Goal: Task Accomplishment & Management: Manage account settings

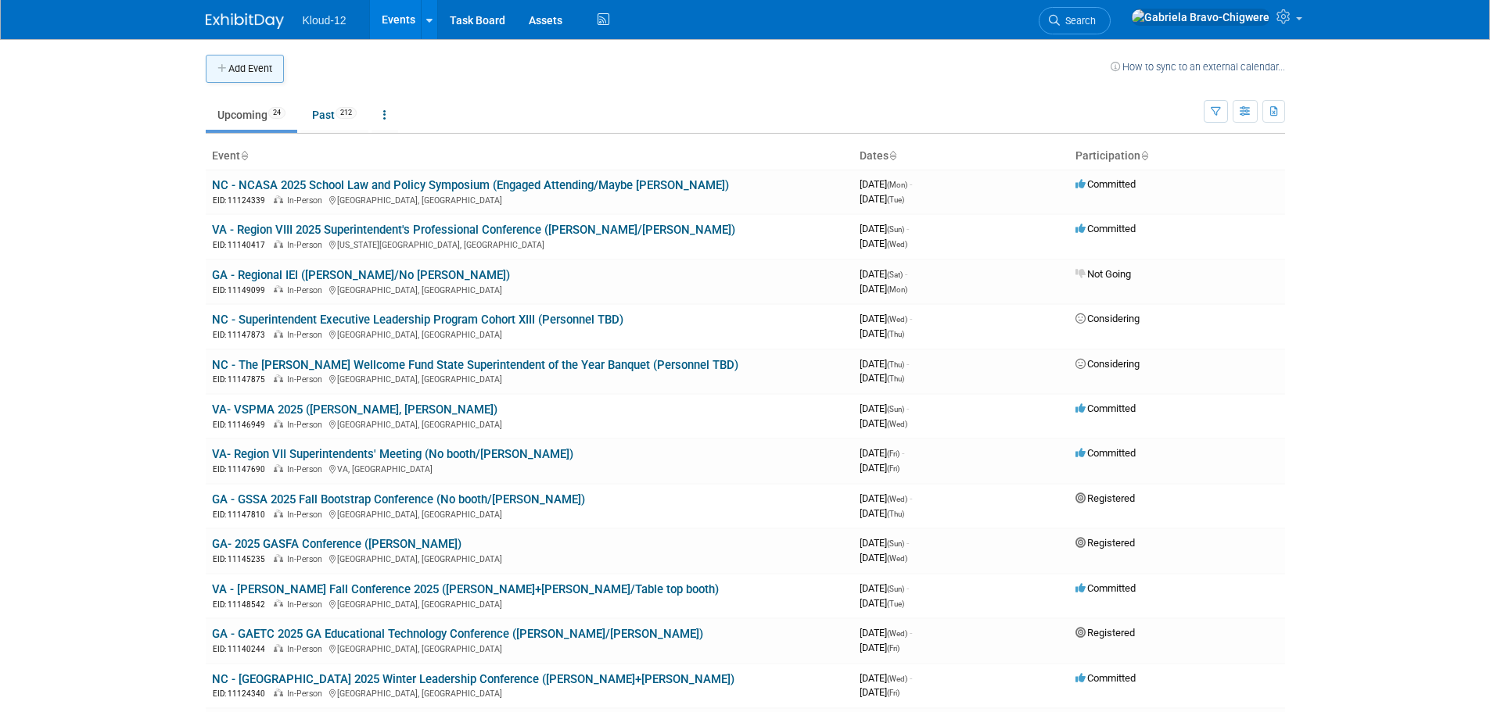
click at [249, 69] on button "Add Event" at bounding box center [245, 69] width 78 height 28
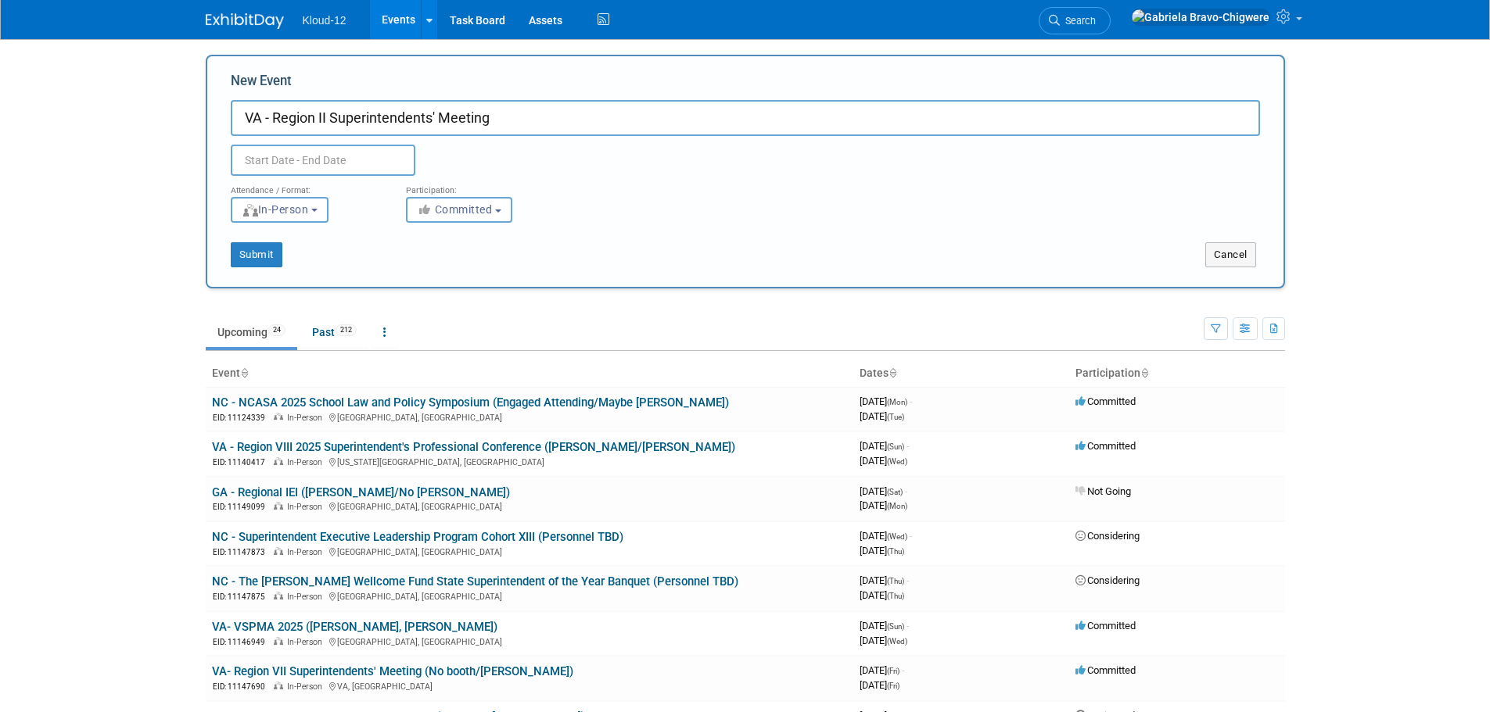
type input "VA - Region II Superintendents' Meeting"
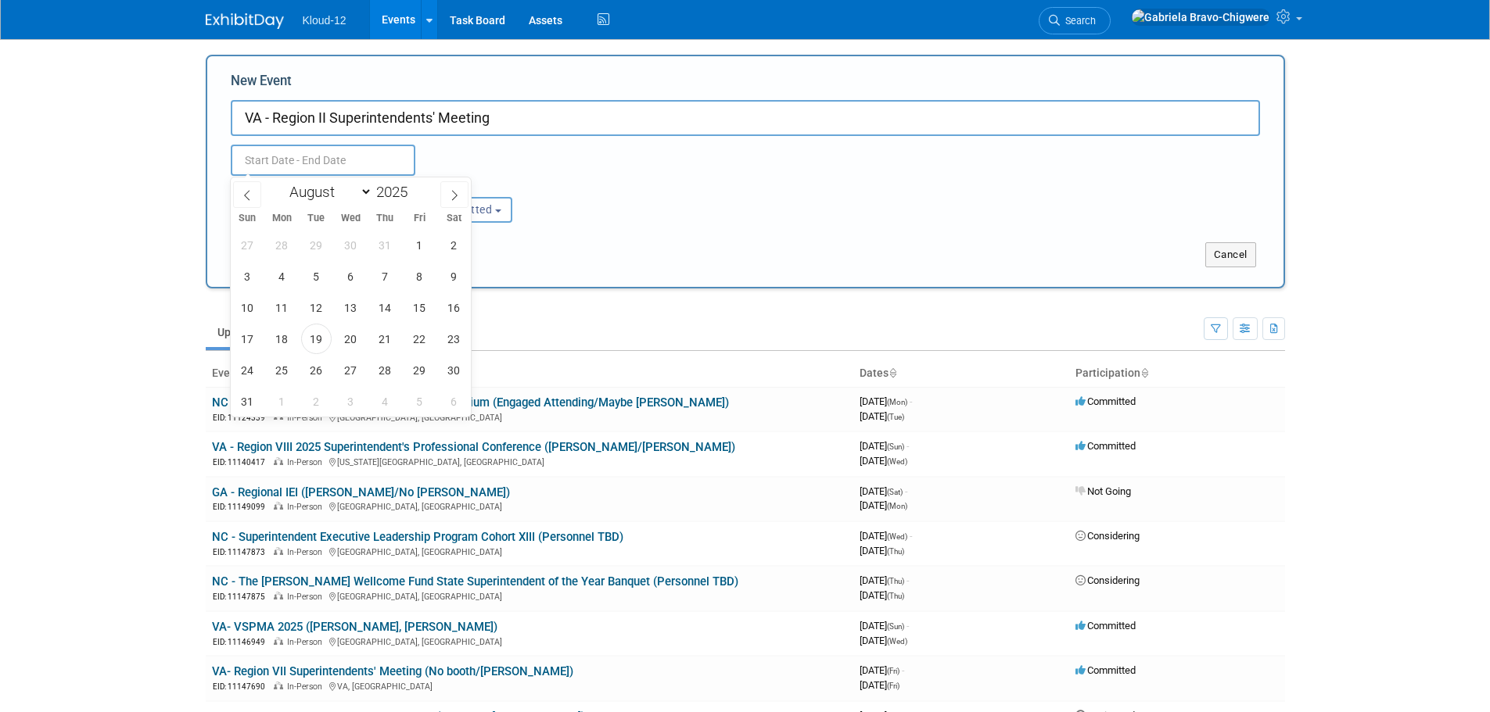
click at [263, 161] on input "text" at bounding box center [323, 160] width 185 height 31
click at [389, 191] on input "2025" at bounding box center [395, 192] width 47 height 18
click at [412, 185] on span at bounding box center [413, 187] width 11 height 9
type input "2026"
click at [363, 193] on select "January February March April May June July August September October November De…" at bounding box center [327, 192] width 90 height 20
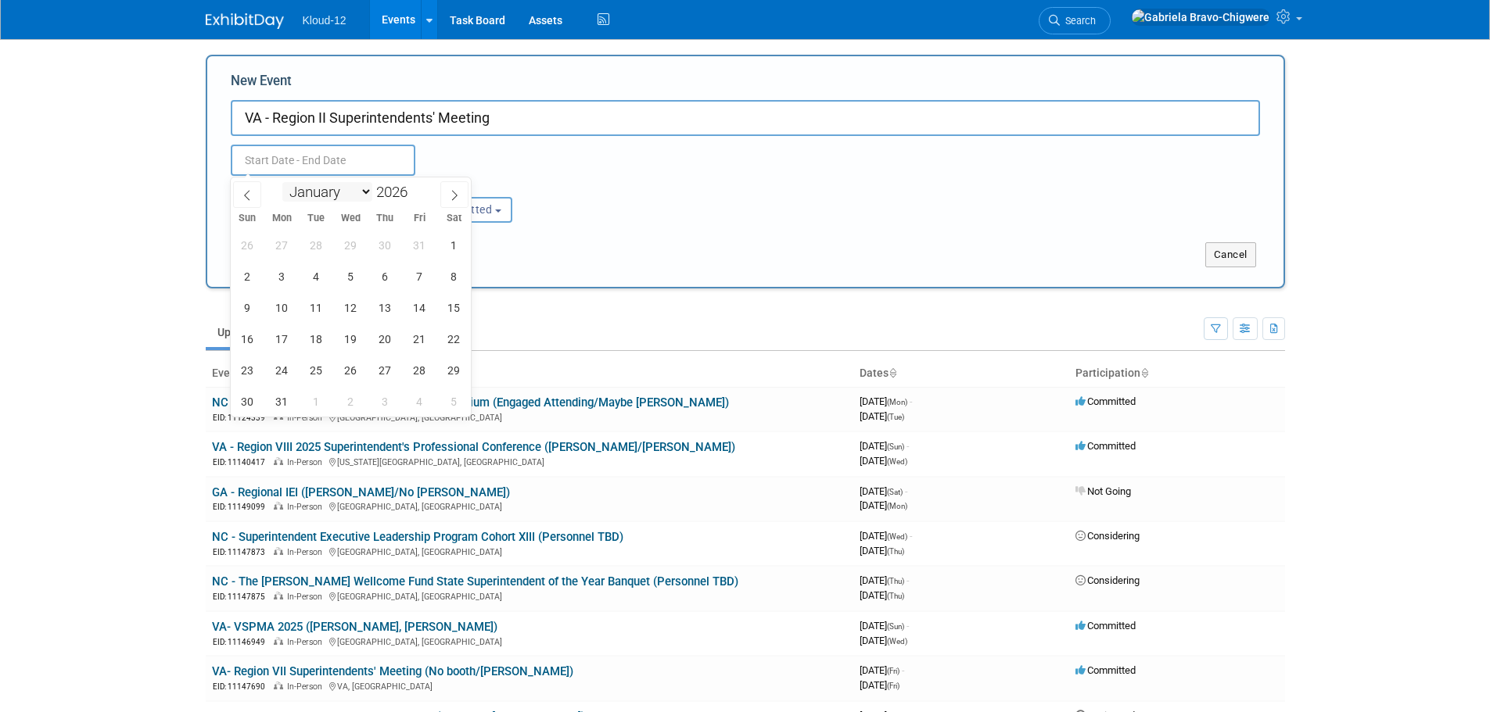
select select "3"
click at [282, 182] on select "January February March April May June July August September October November De…" at bounding box center [327, 192] width 90 height 20
click at [352, 365] on span "29" at bounding box center [350, 370] width 30 height 30
type input "[DATE] to [DATE]"
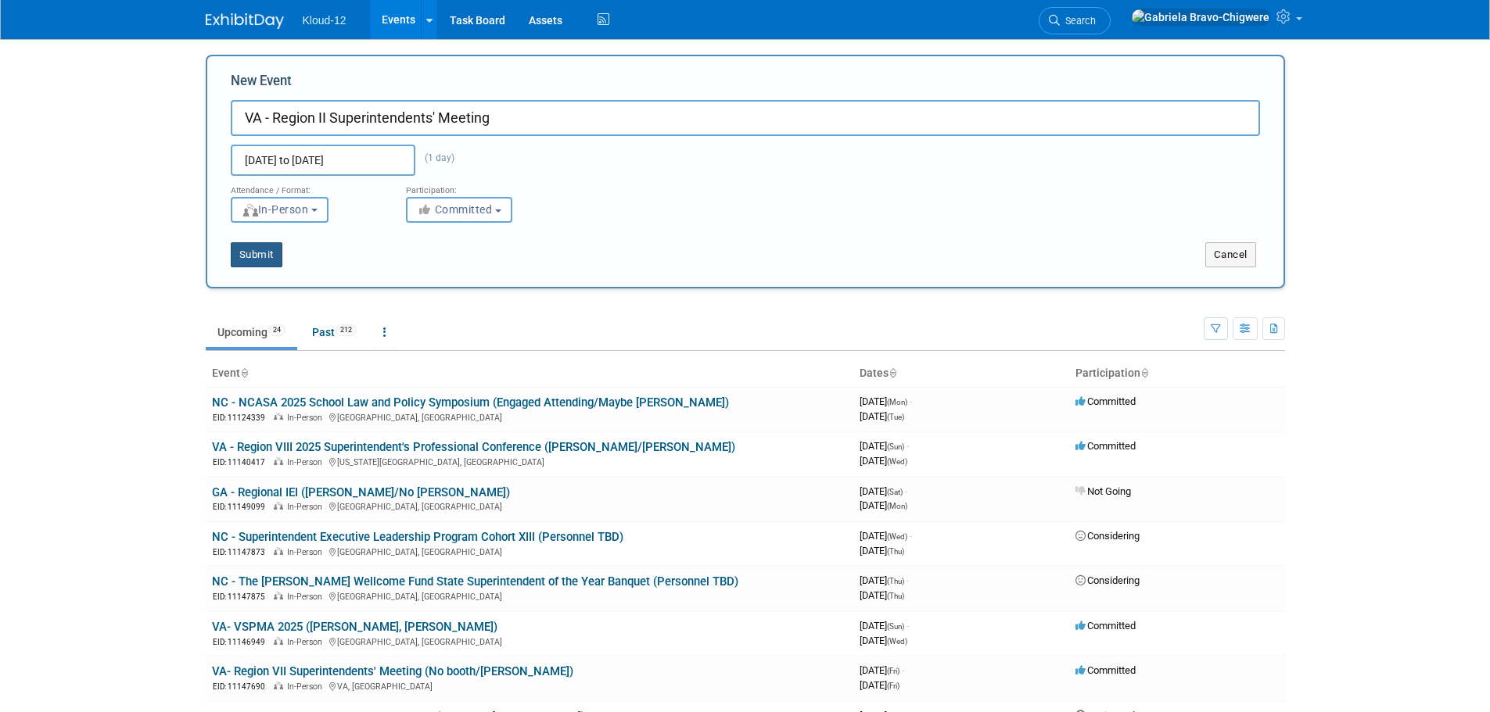
click at [259, 254] on button "Submit" at bounding box center [257, 254] width 52 height 25
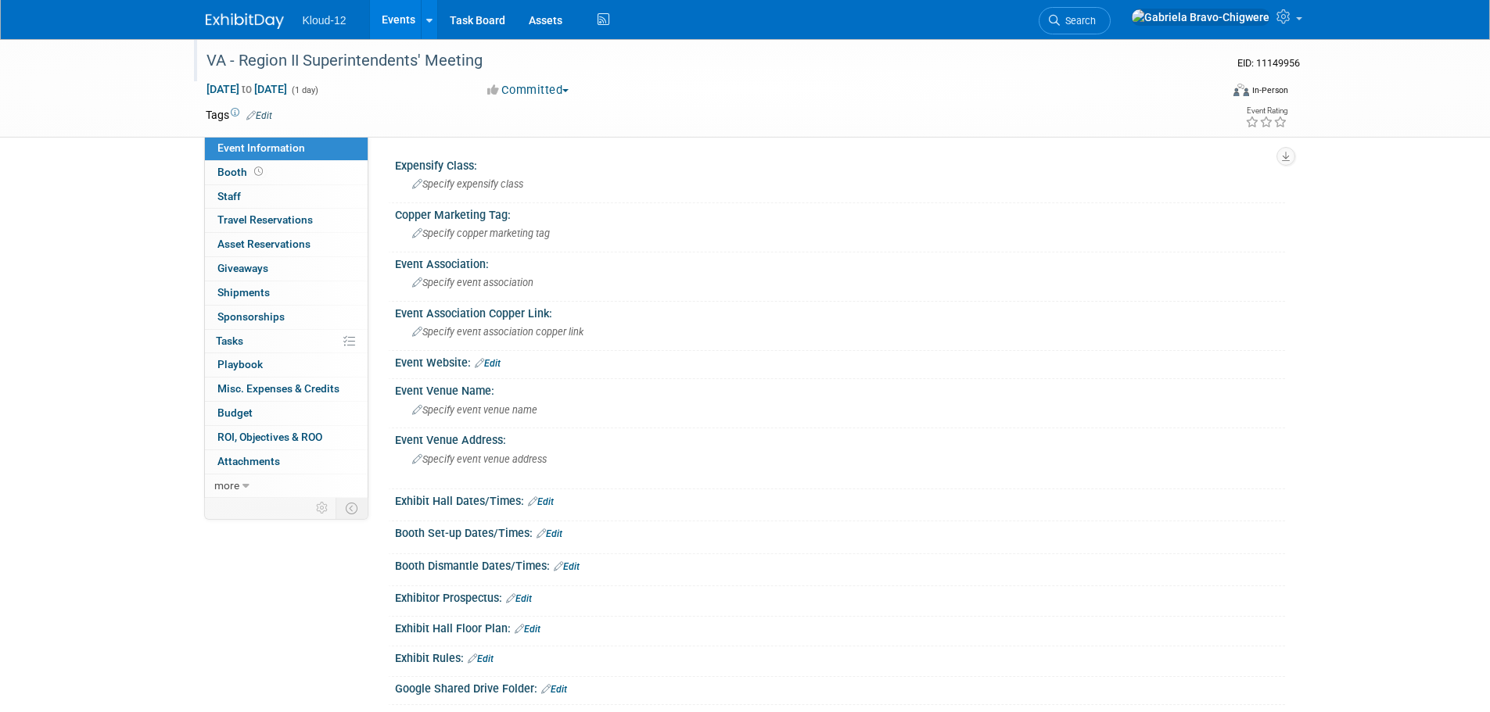
click at [474, 58] on div "VA - Region II Superintendents' Meeting" at bounding box center [698, 61] width 995 height 28
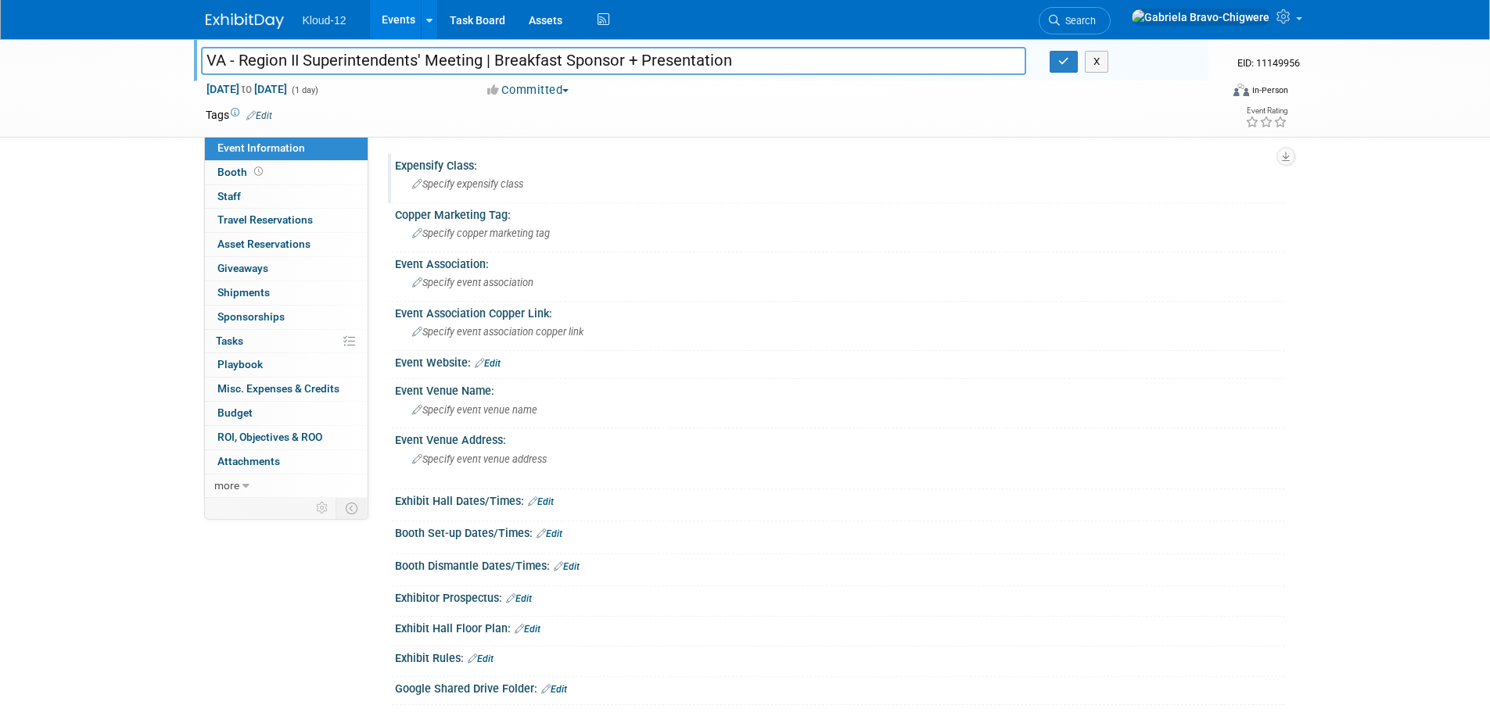
type input "VA - Region II Superintendents' Meeting | Breakfast Sponsor + Presentation"
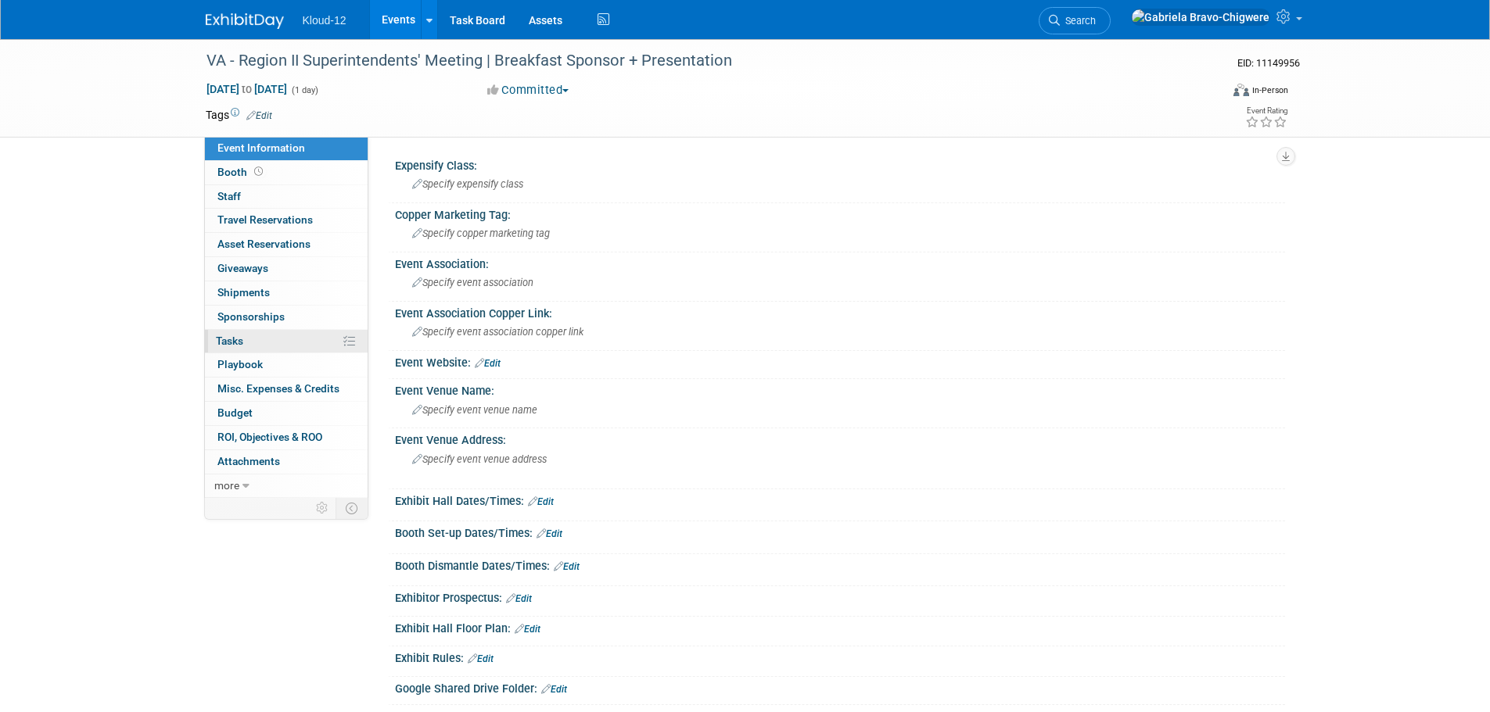
click at [239, 339] on span "Tasks 0%" at bounding box center [229, 341] width 27 height 13
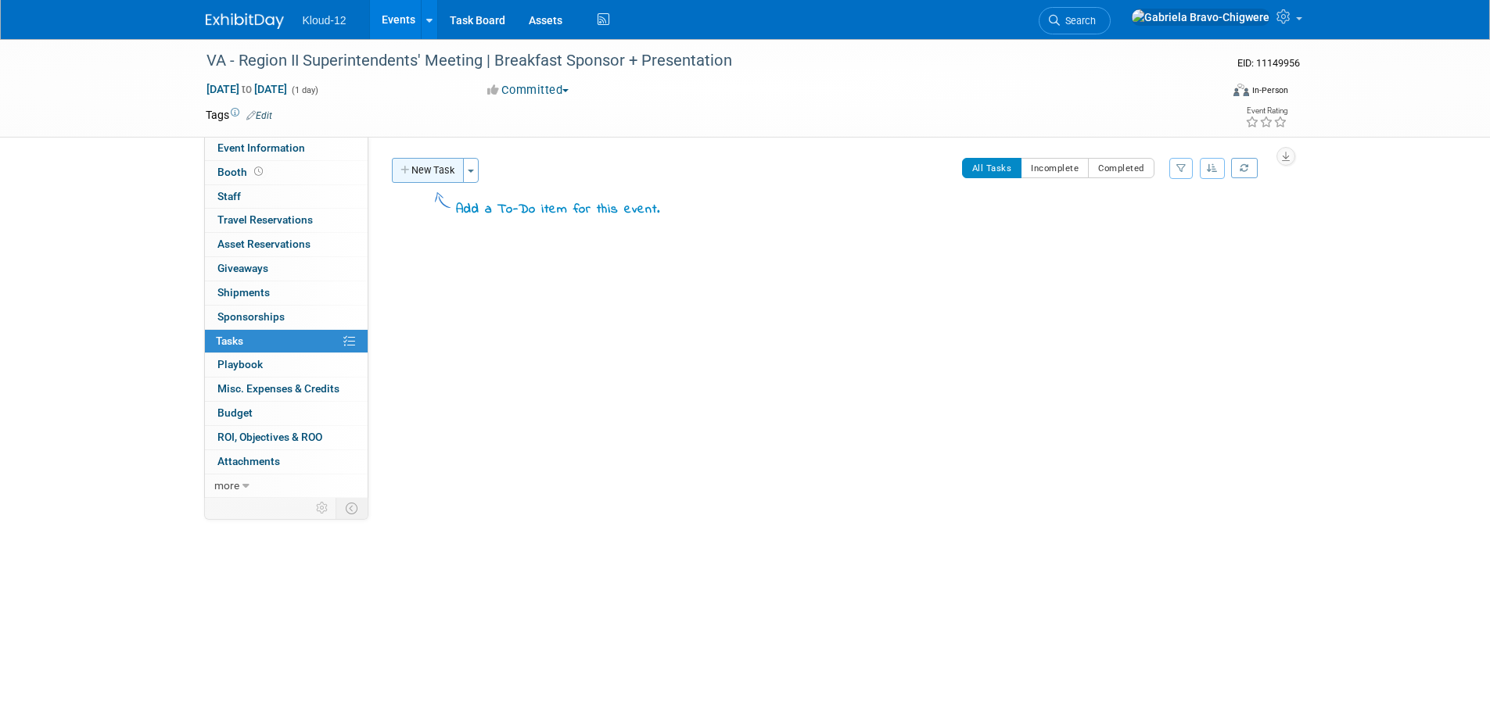
click at [434, 161] on button "New Task" at bounding box center [428, 170] width 72 height 25
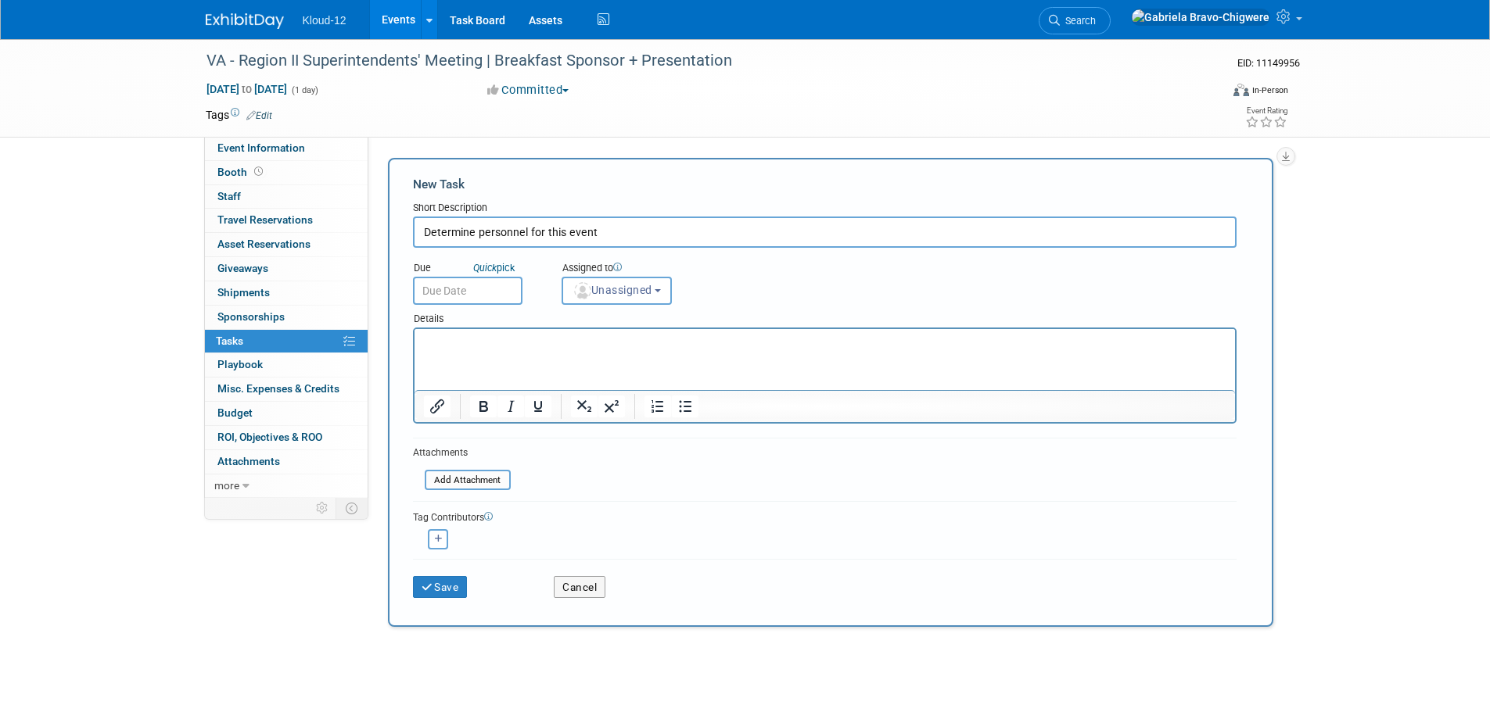
type input "Determine personnel for this event"
click at [492, 292] on input "text" at bounding box center [467, 291] width 109 height 28
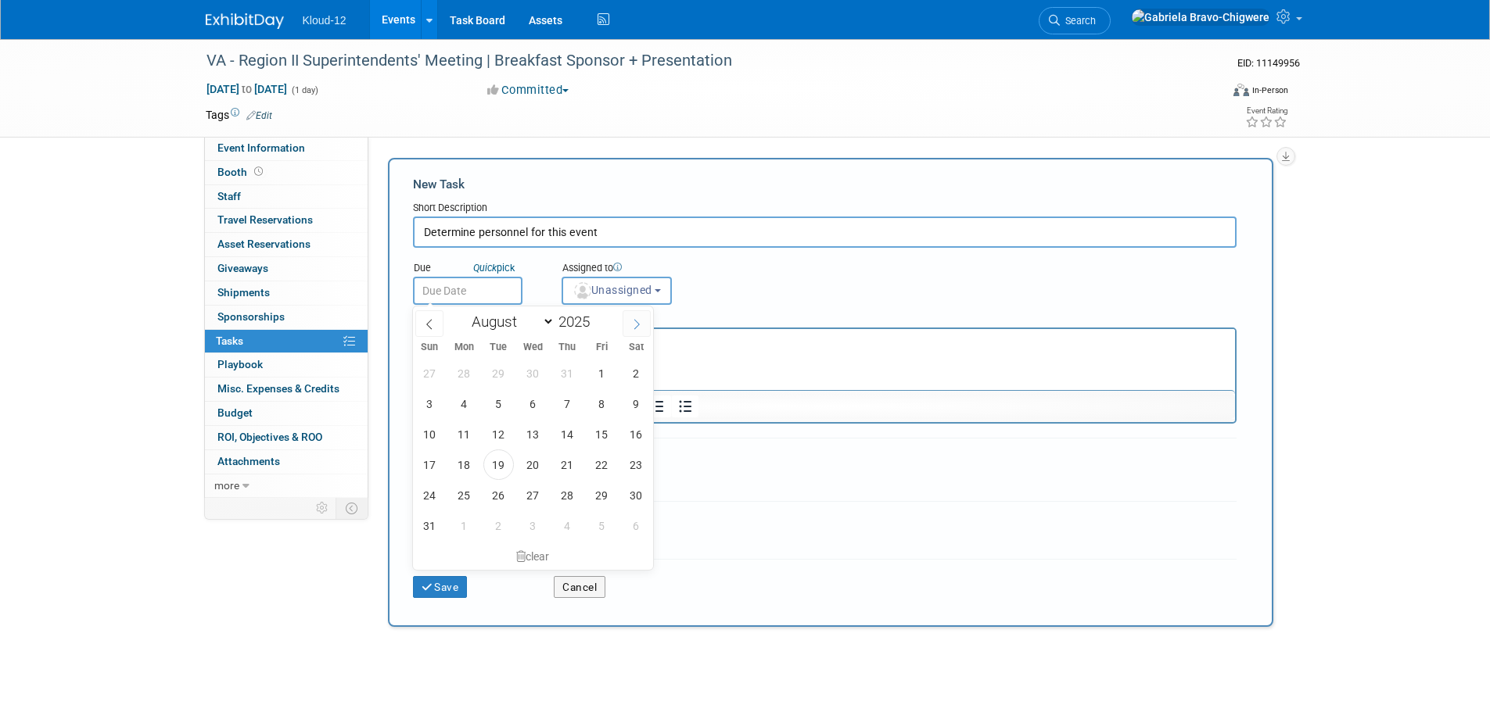
click at [640, 321] on icon at bounding box center [636, 324] width 11 height 11
click at [640, 322] on icon at bounding box center [636, 324] width 11 height 11
click at [639, 322] on icon at bounding box center [636, 324] width 11 height 11
select select "11"
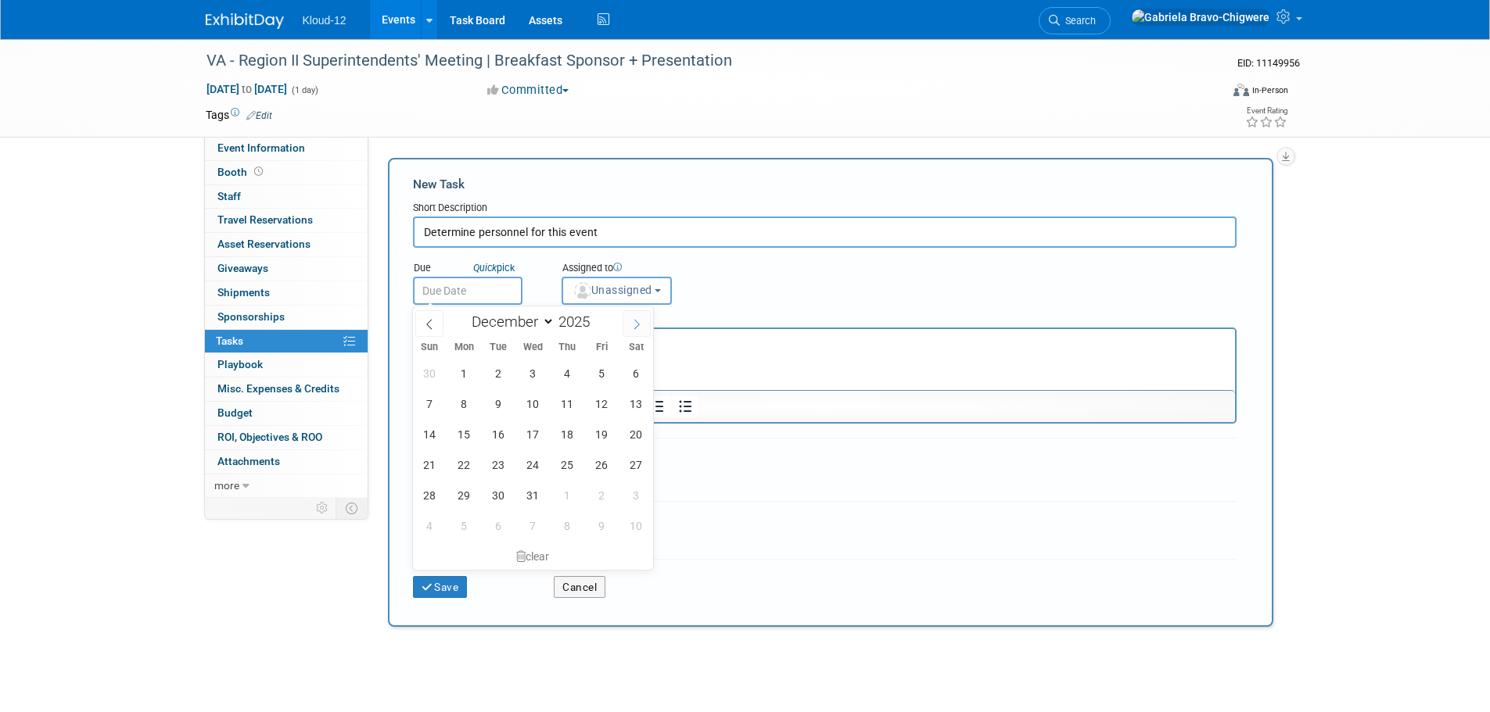
click at [639, 322] on icon at bounding box center [636, 324] width 11 height 11
type input "2026"
click at [636, 322] on icon at bounding box center [636, 324] width 11 height 11
click at [428, 322] on icon at bounding box center [428, 325] width 5 height 10
select select "0"
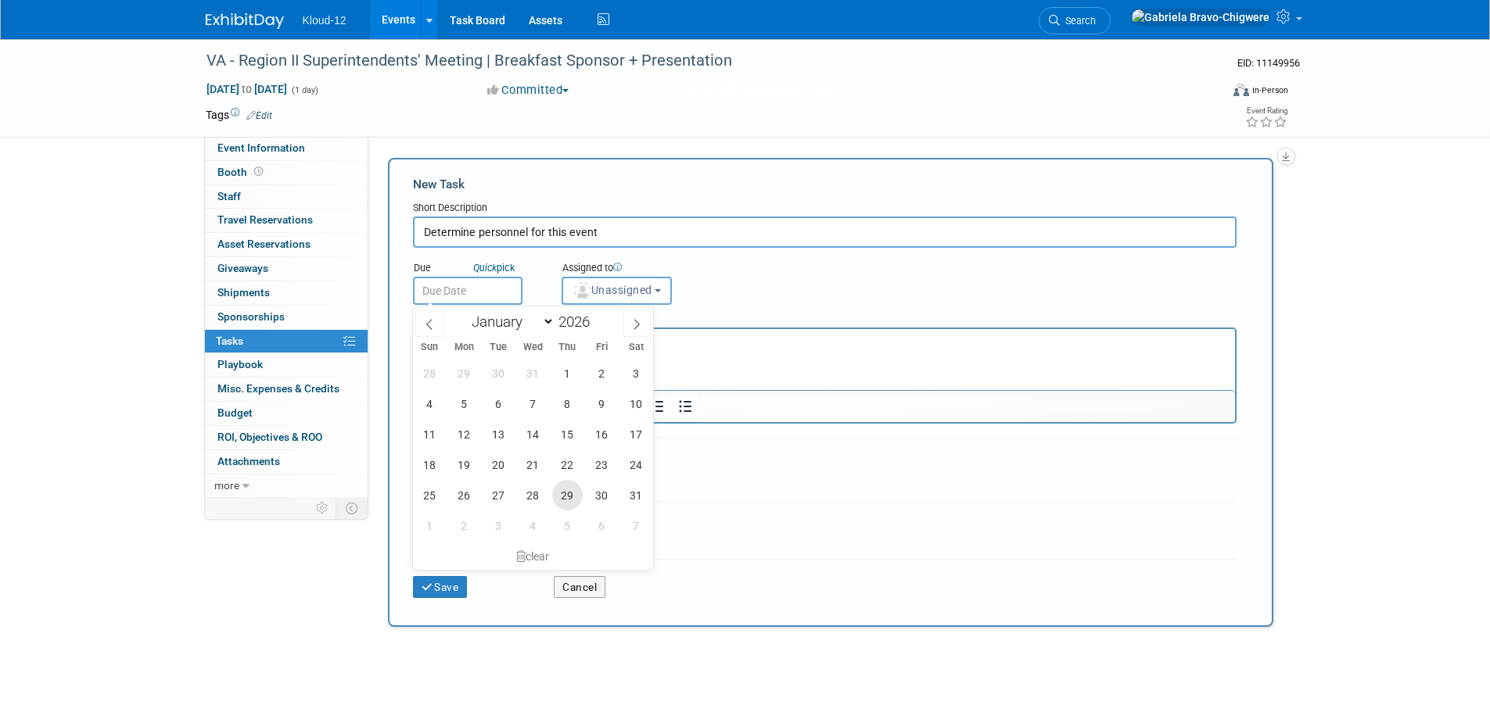
click at [569, 497] on span "29" at bounding box center [567, 495] width 30 height 30
type input "[DATE]"
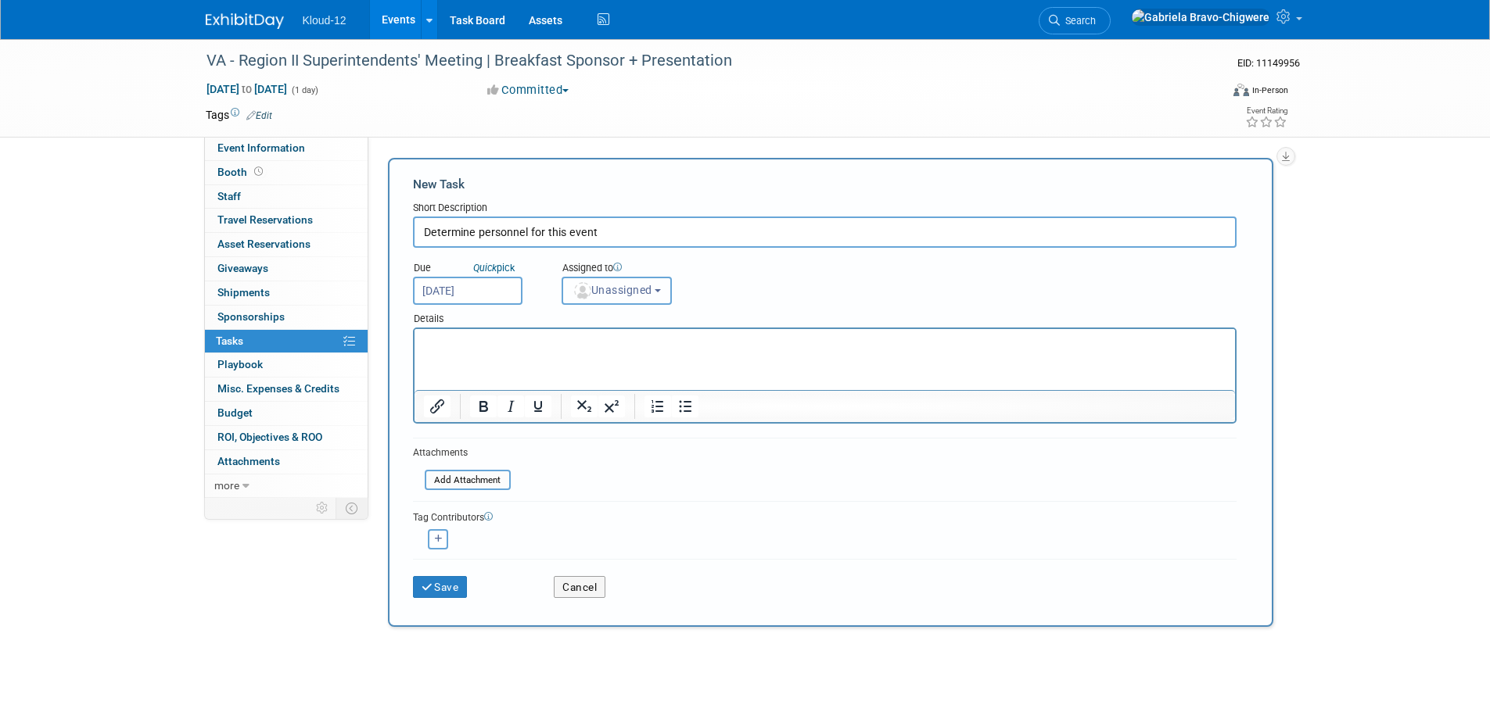
click at [609, 290] on span "Unassigned" at bounding box center [612, 290] width 80 height 13
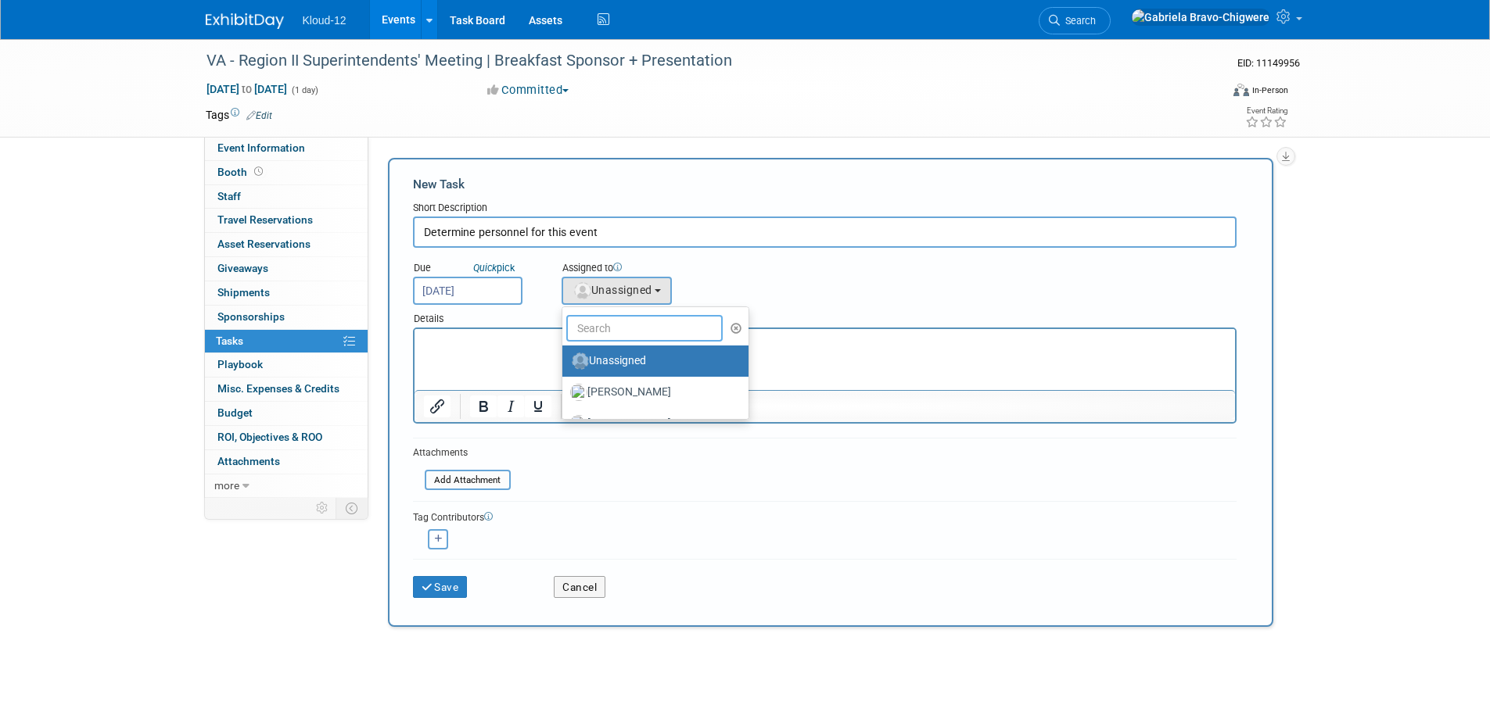
click at [605, 321] on input "text" at bounding box center [644, 328] width 156 height 27
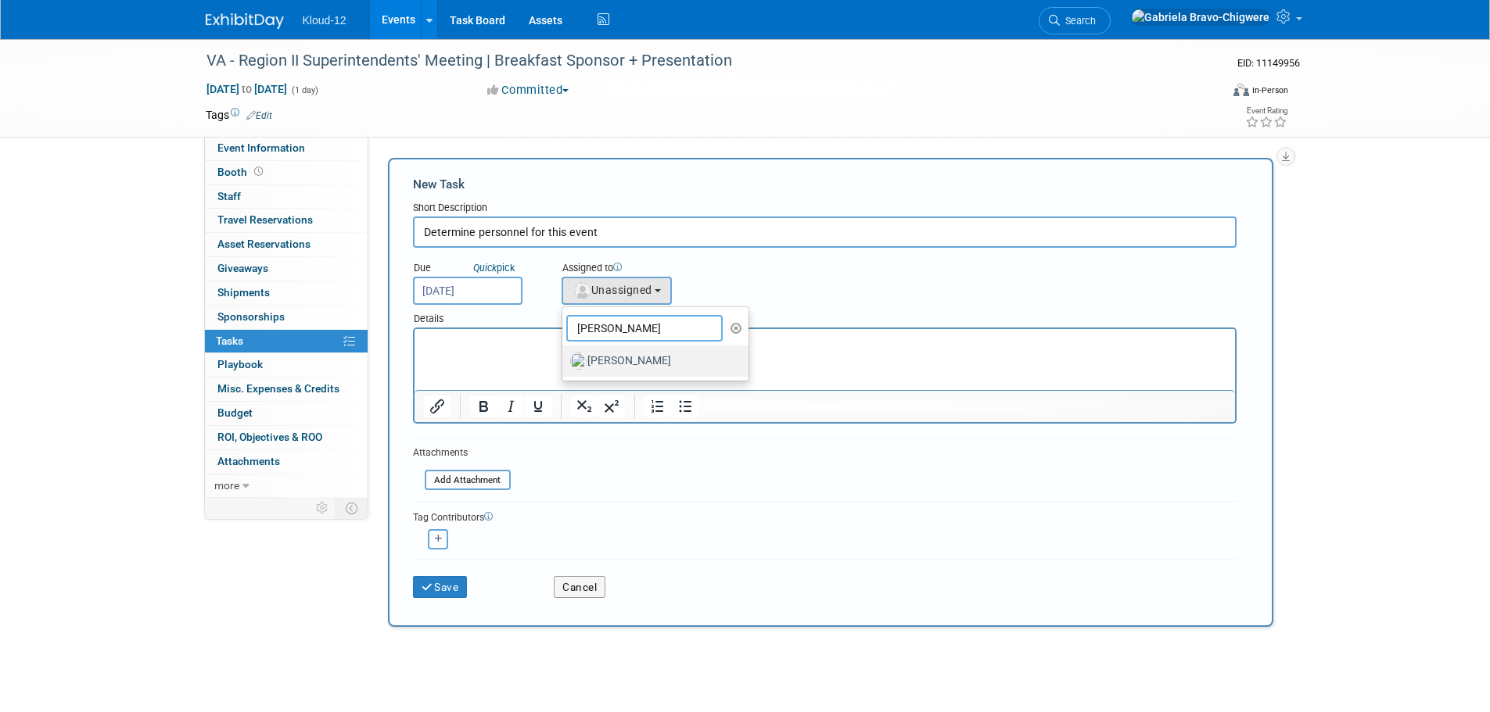
type input "[PERSON_NAME]"
click at [615, 369] on label "[PERSON_NAME]" at bounding box center [651, 361] width 163 height 25
click at [565, 364] on input "[PERSON_NAME]" at bounding box center [559, 359] width 10 height 10
select select "6fd72781-348f-41a4-a1d6-5a39a280611b"
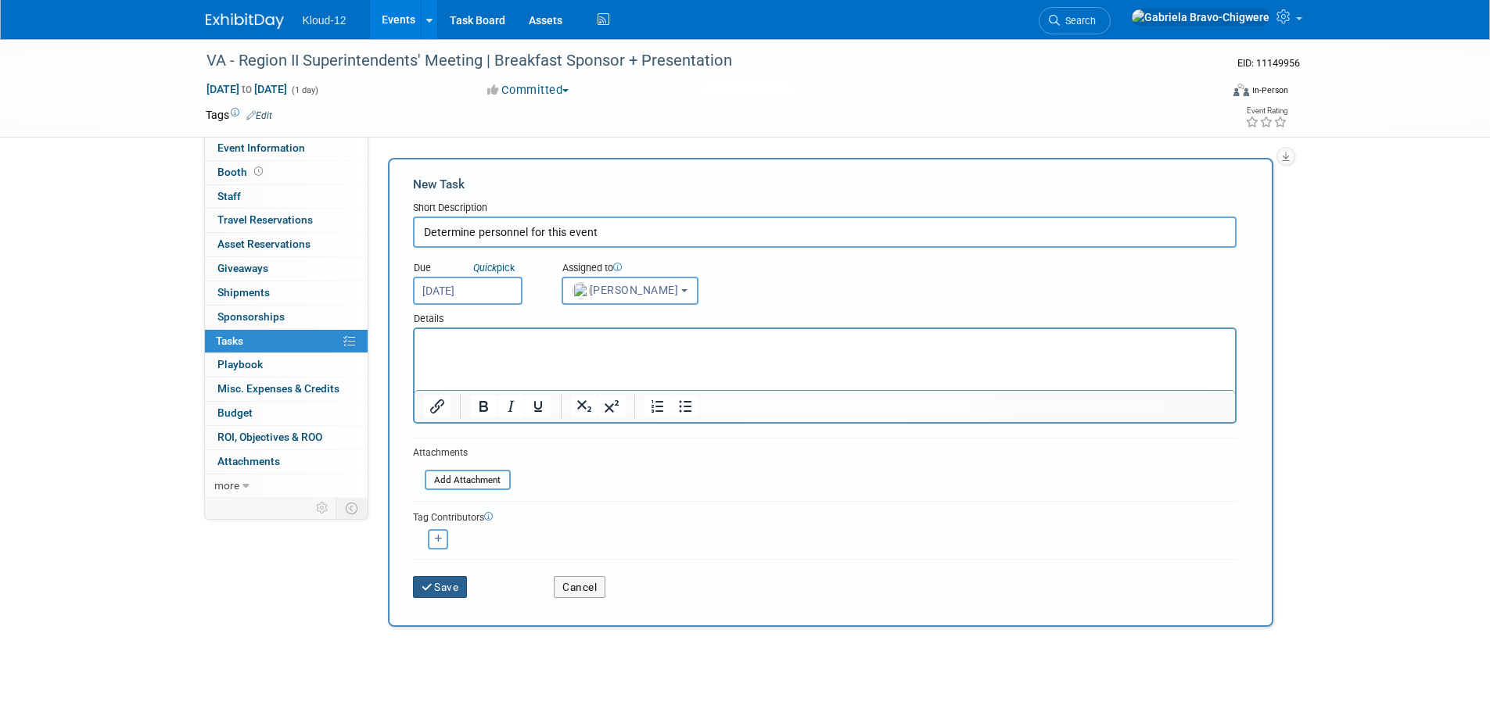
click at [445, 582] on button "Save" at bounding box center [440, 587] width 55 height 22
